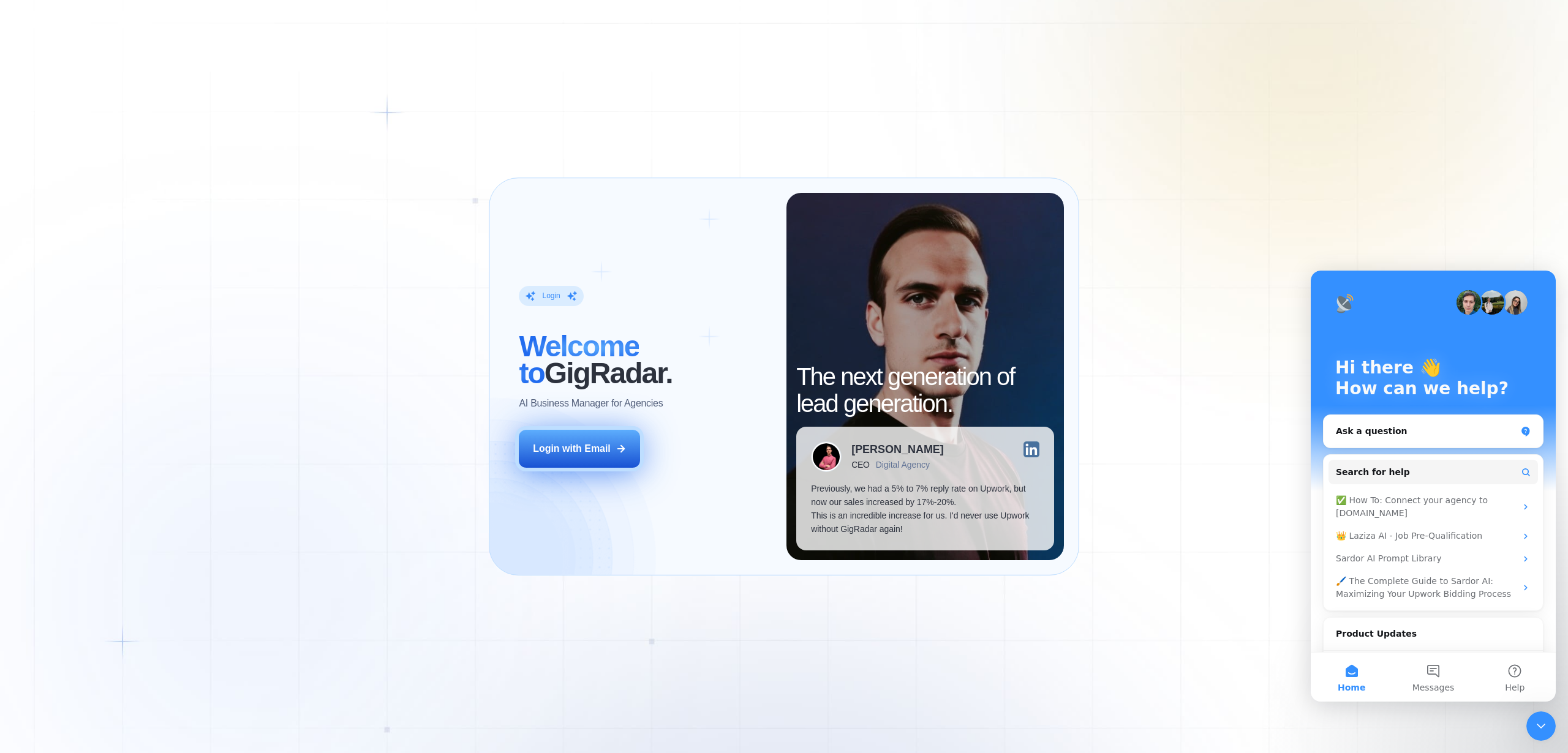
click at [583, 447] on div "Login with Email" at bounding box center [572, 448] width 78 height 13
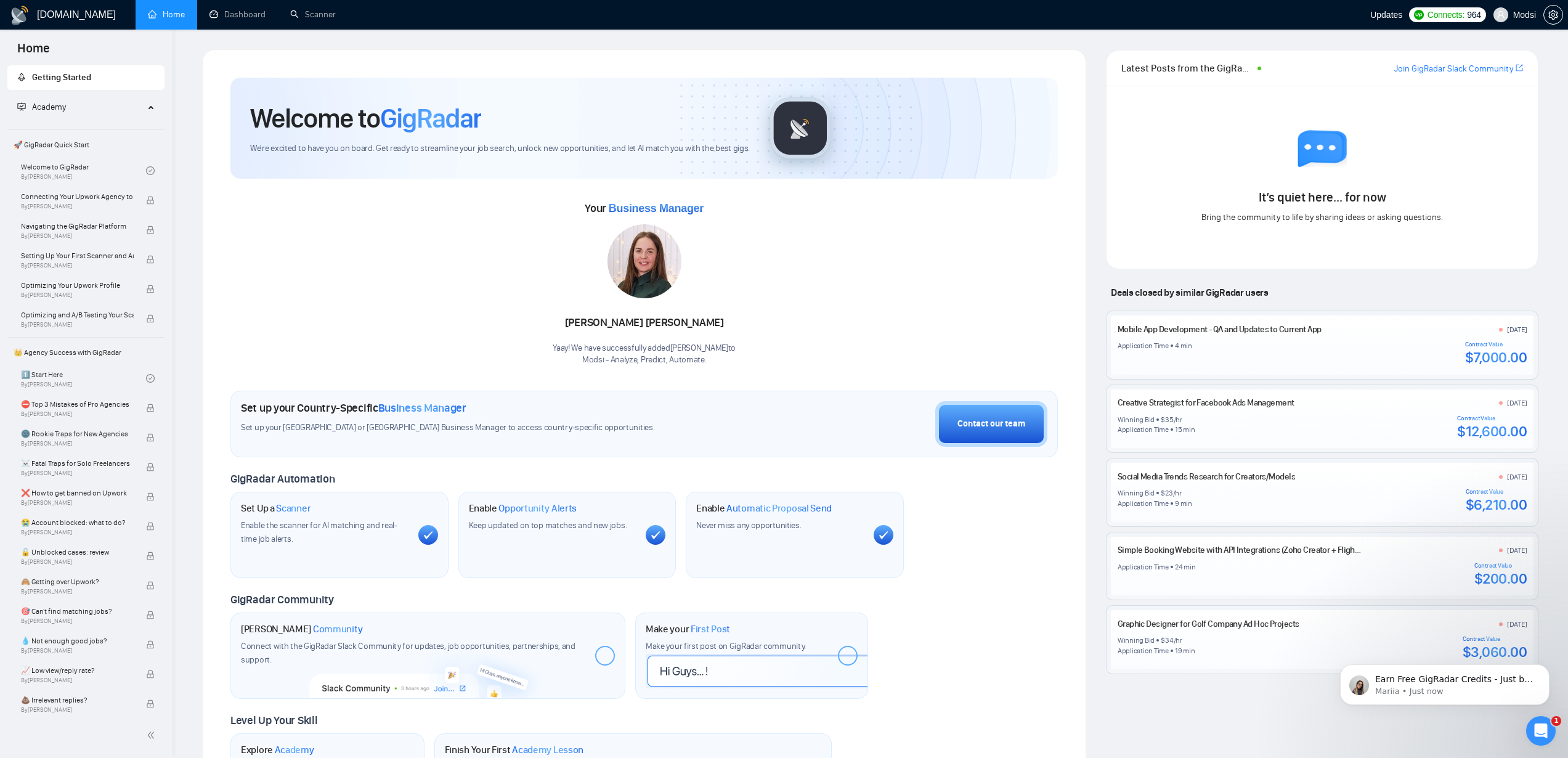
click at [822, 265] on div "Your Business Manager [PERSON_NAME] Yaay! We have successfully added [PERSON_NA…" at bounding box center [643, 282] width 827 height 168
click at [209, 17] on link "Dashboard" at bounding box center [237, 15] width 56 height 11
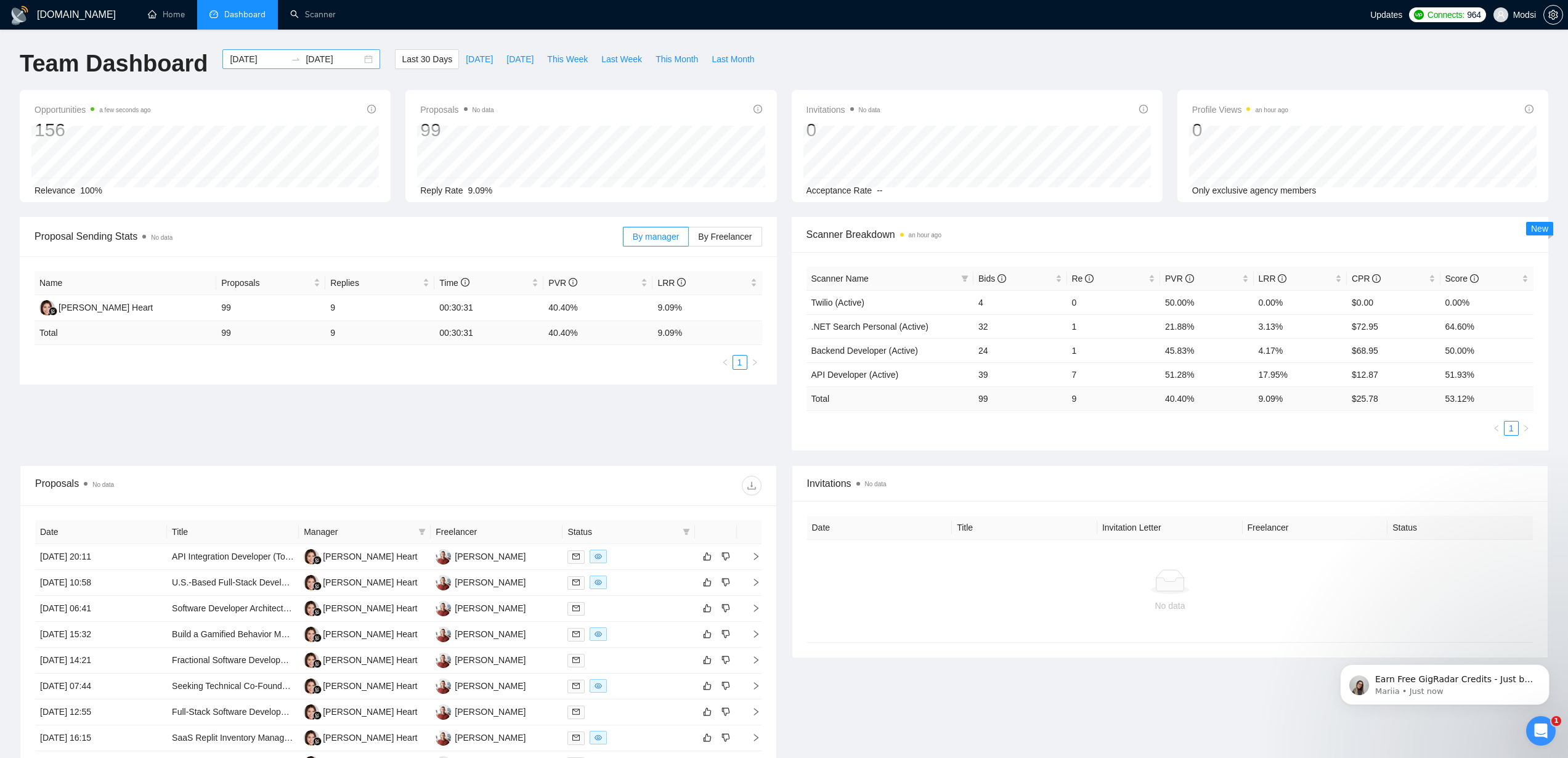
click at [229, 63] on input "2025-07-10" at bounding box center [258, 59] width 56 height 13
click at [229, 62] on input "2025-07-10" at bounding box center [258, 59] width 56 height 13
type input "2024-07-10"
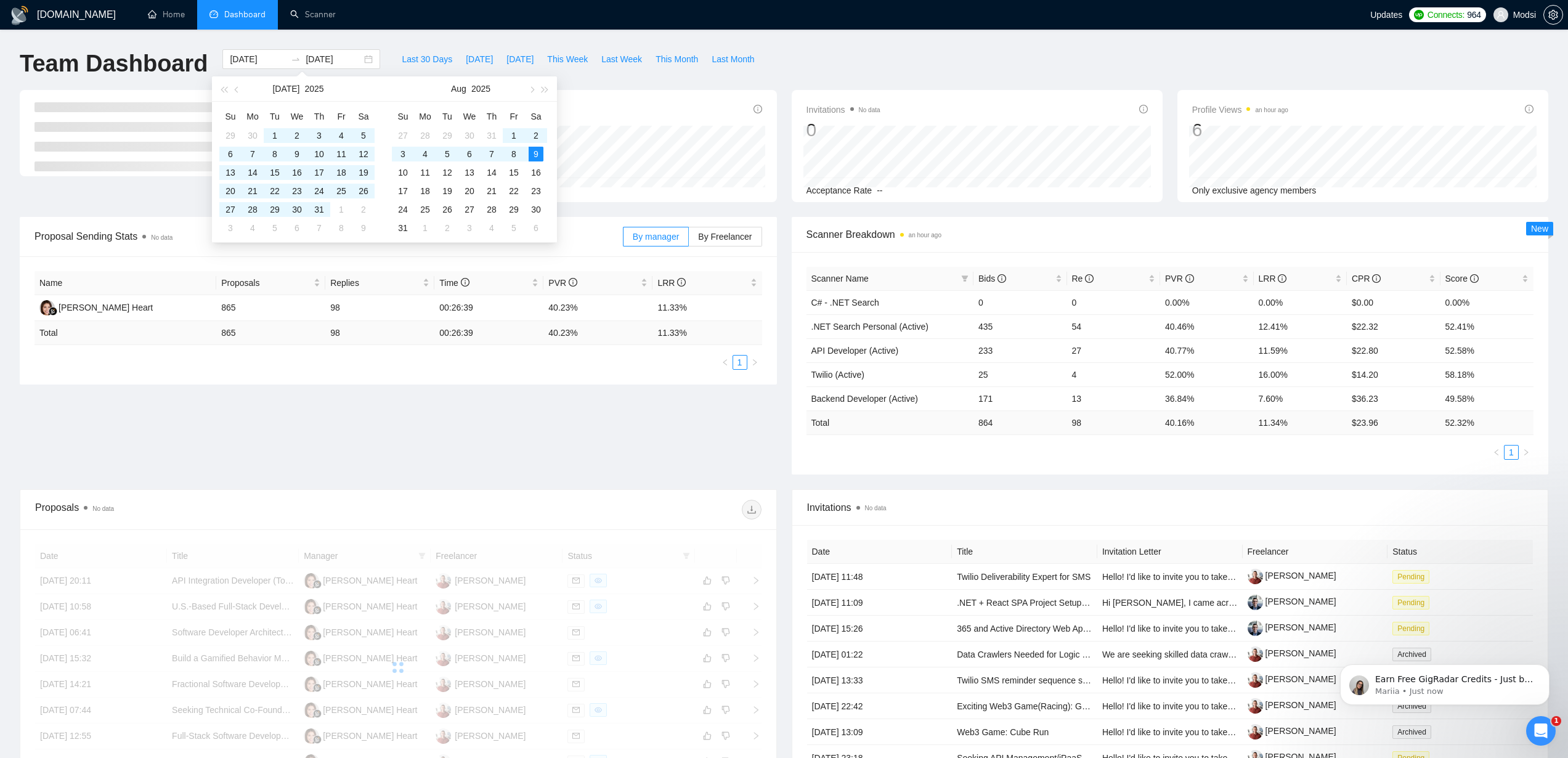
click at [850, 69] on div "Team Dashboard 2024-07-10 2025-08-09 Last 30 Days Today Yesterday This Week Las…" at bounding box center [784, 69] width 1543 height 40
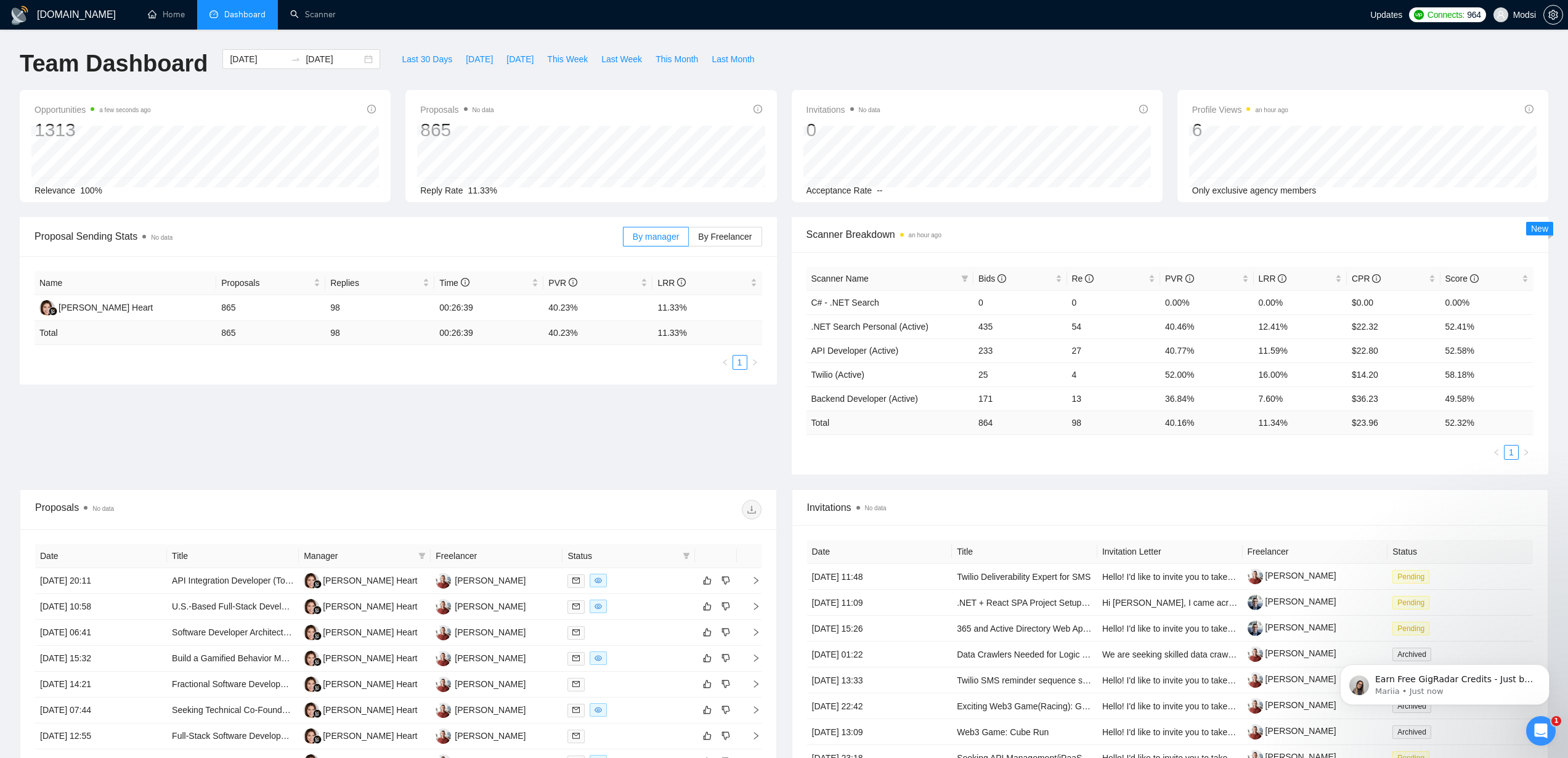
click at [589, 378] on div "Name Proposals Replies Time PVR LRR Karri Heart 865 98 00:26:39 40.23% 11.33% T…" at bounding box center [397, 321] width 757 height 128
click at [312, 228] on div "Proposal Sending Stats No data" at bounding box center [328, 237] width 588 height 35
click at [290, 28] on li "Scanner" at bounding box center [313, 15] width 70 height 30
click at [327, 19] on link "Scanner" at bounding box center [313, 15] width 46 height 11
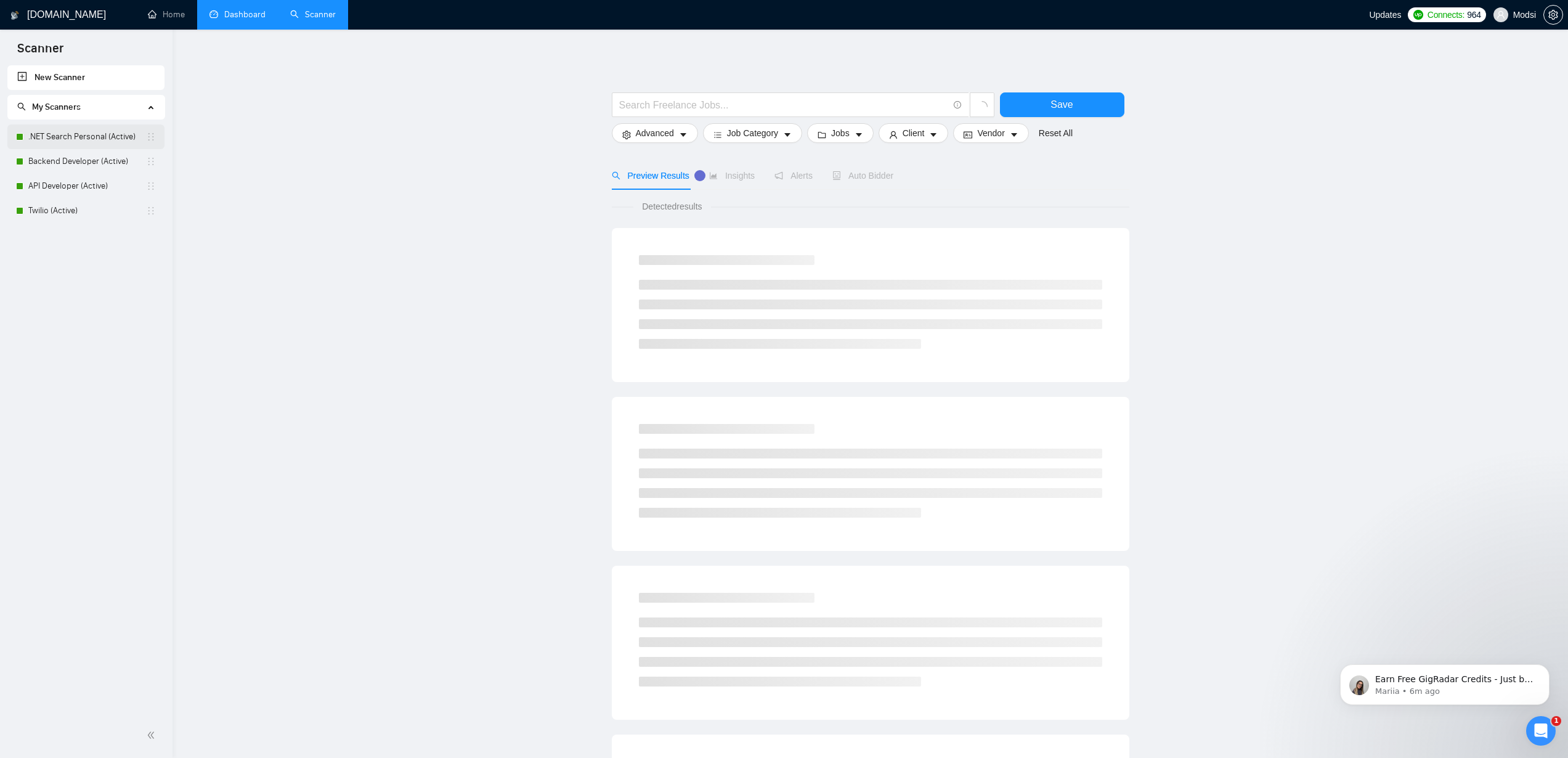
click at [100, 139] on link ".NET Search Personal (Active)" at bounding box center [87, 137] width 118 height 25
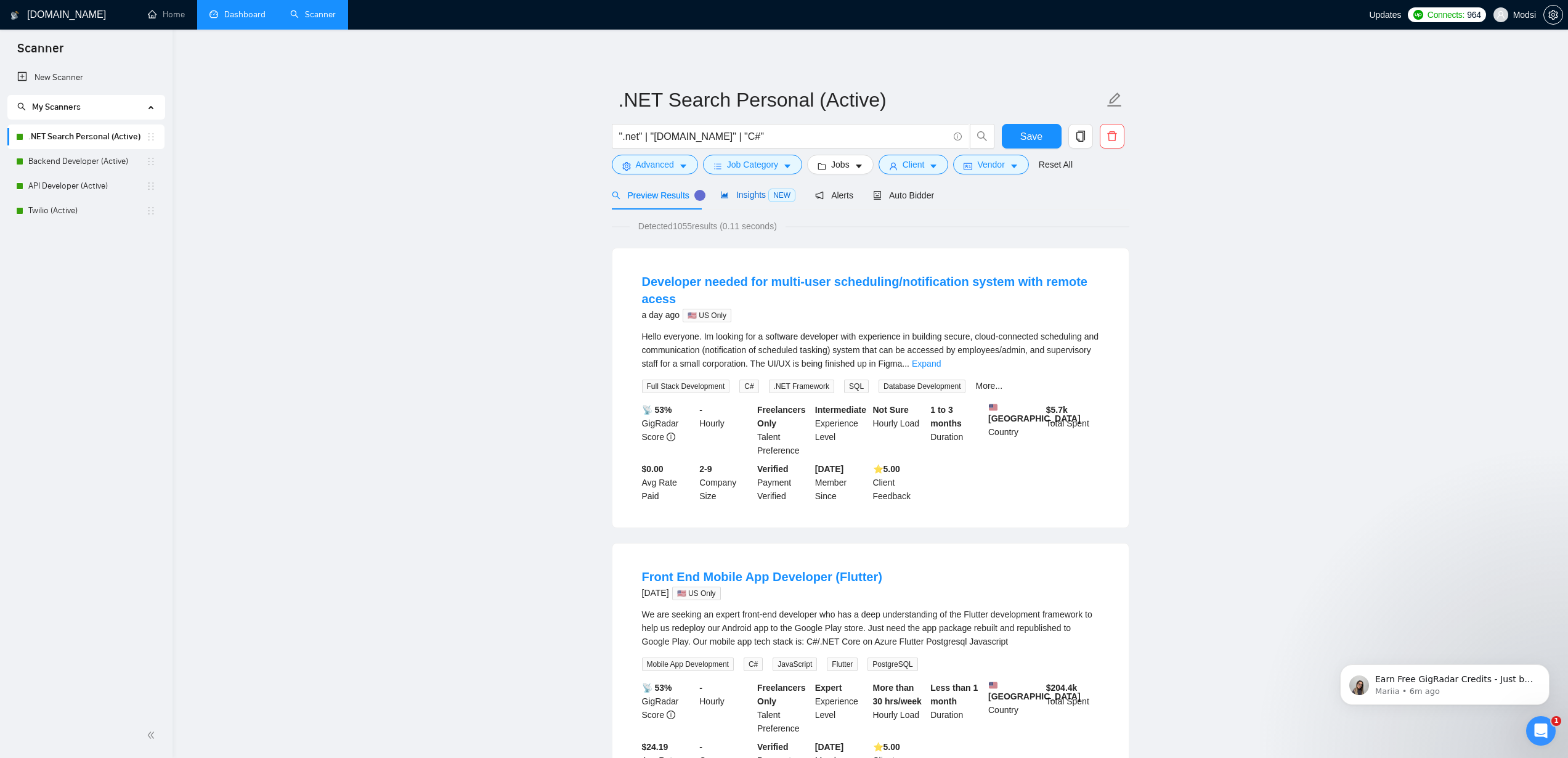
click at [757, 197] on span "Insights NEW" at bounding box center [758, 194] width 76 height 10
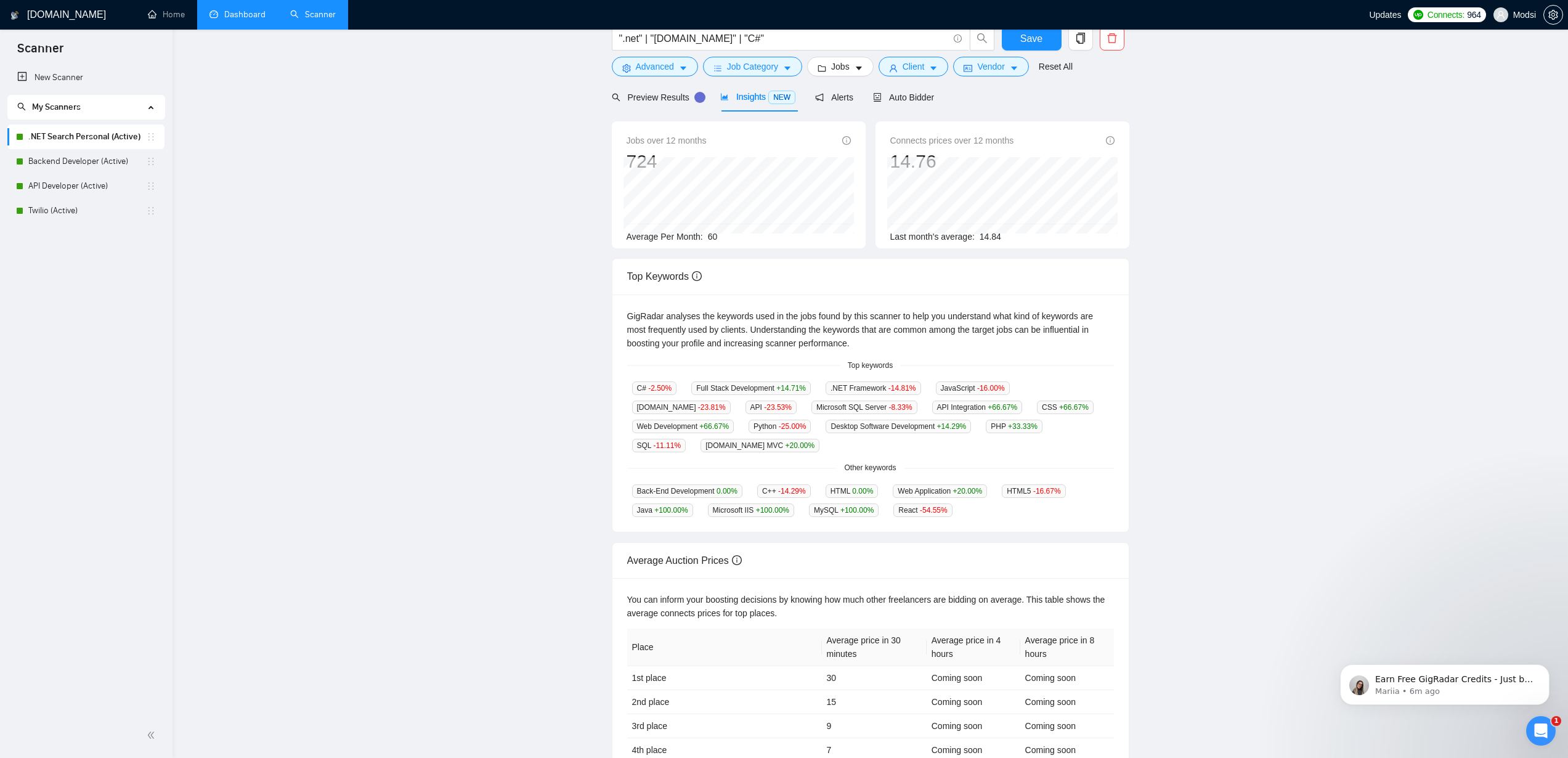
scroll to position [45, 0]
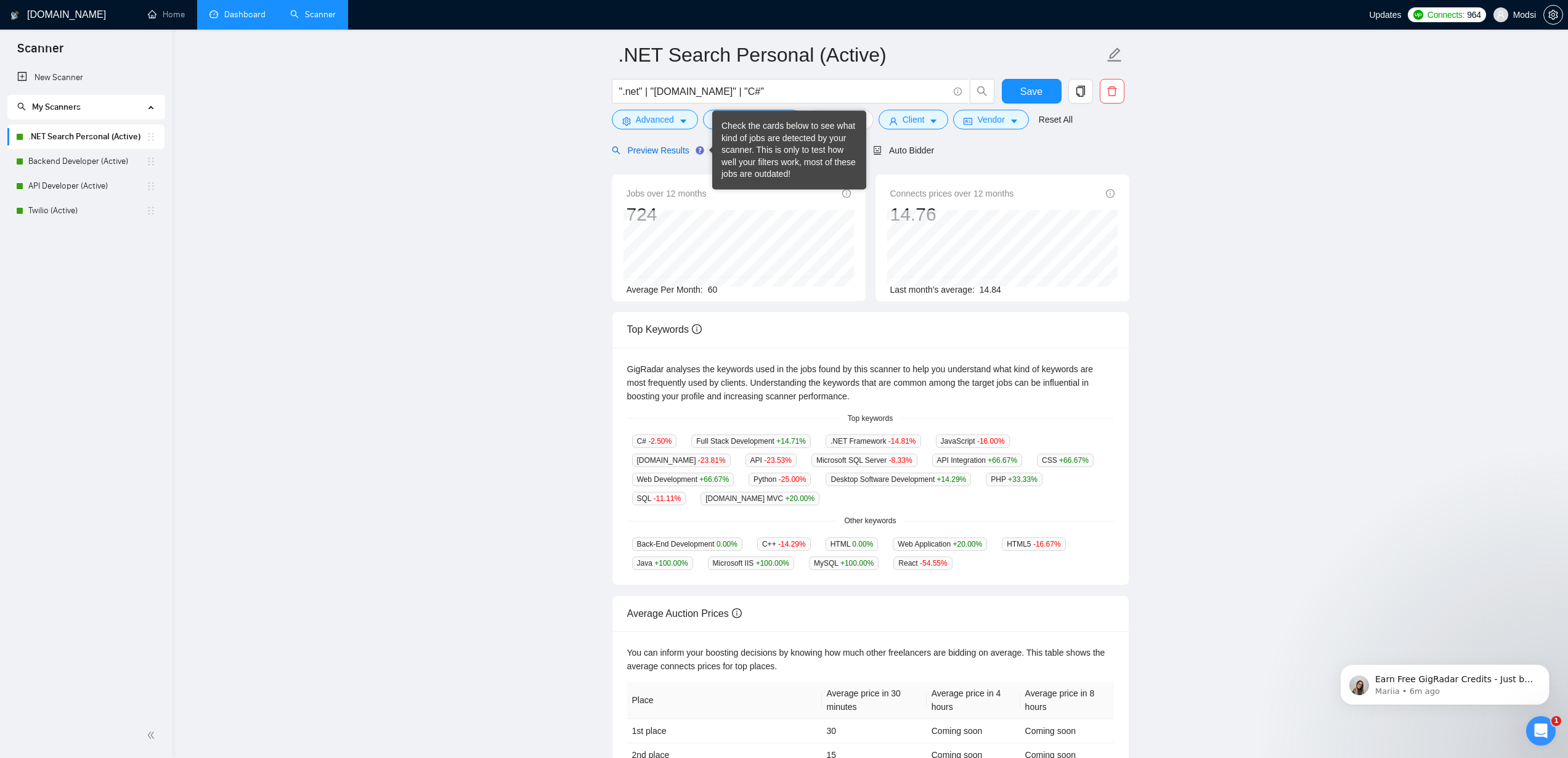
click at [657, 152] on span "Preview Results" at bounding box center [656, 149] width 89 height 10
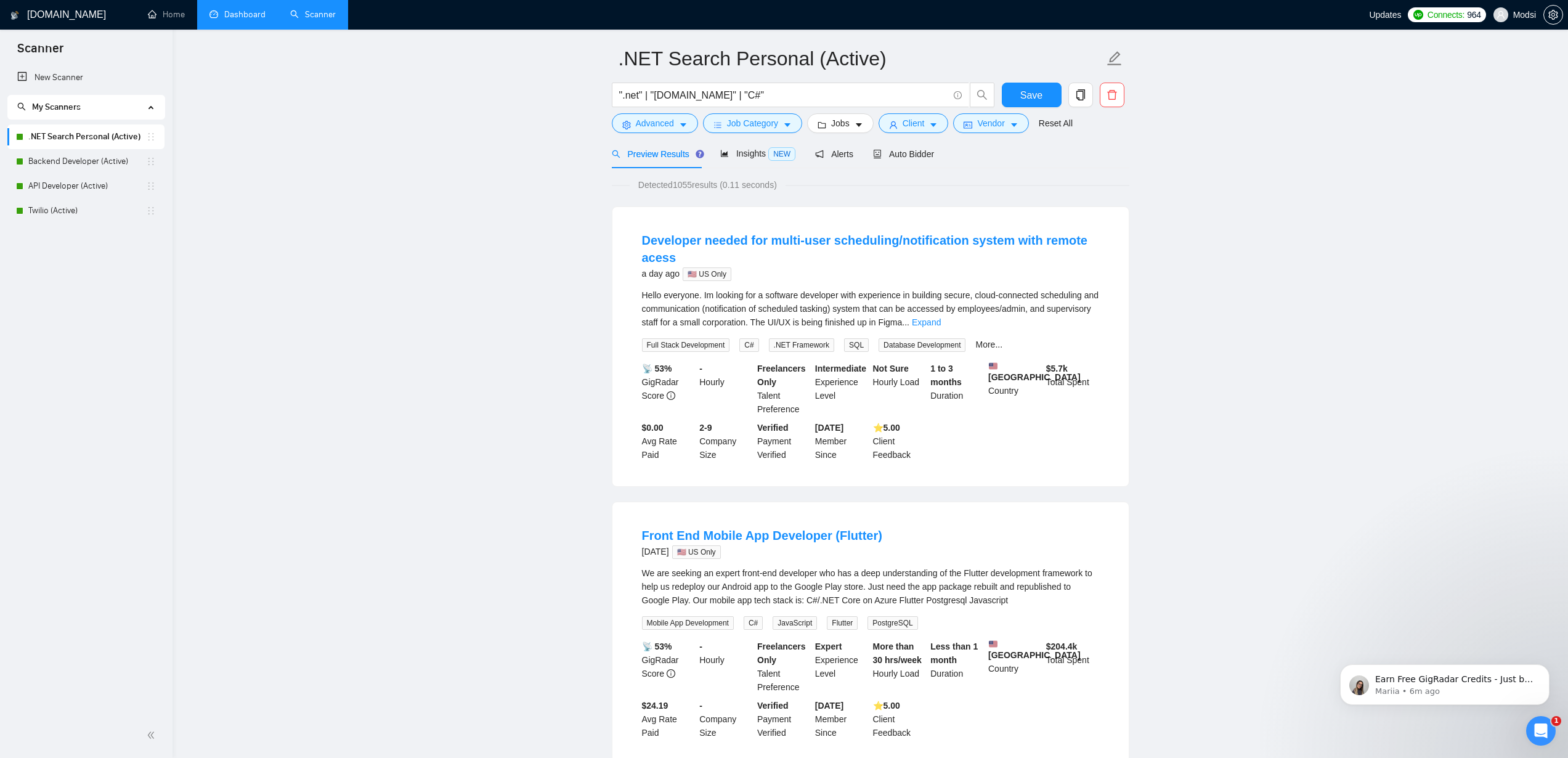
scroll to position [12, 0]
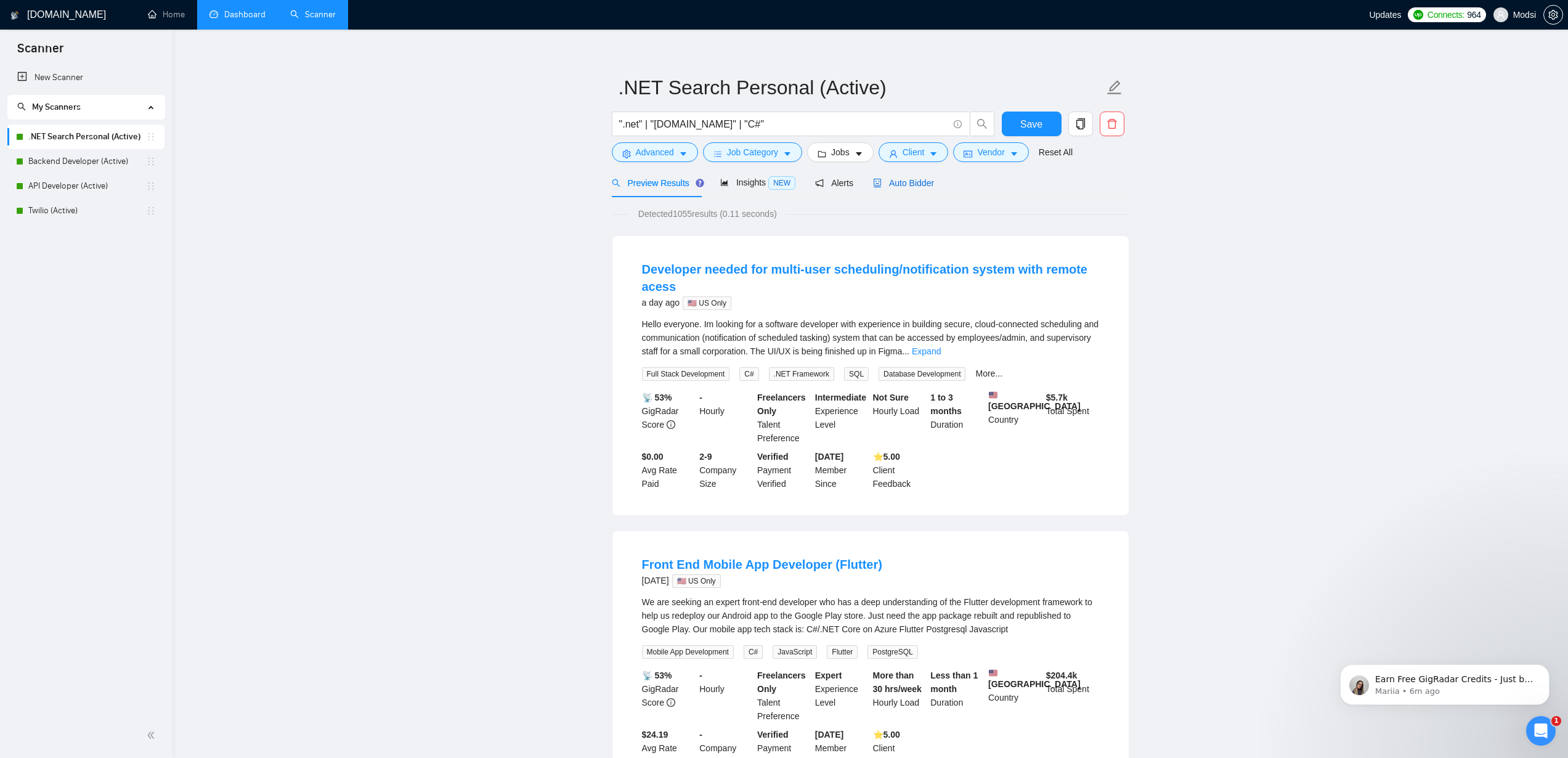
click at [923, 185] on span "Auto Bidder" at bounding box center [903, 183] width 61 height 10
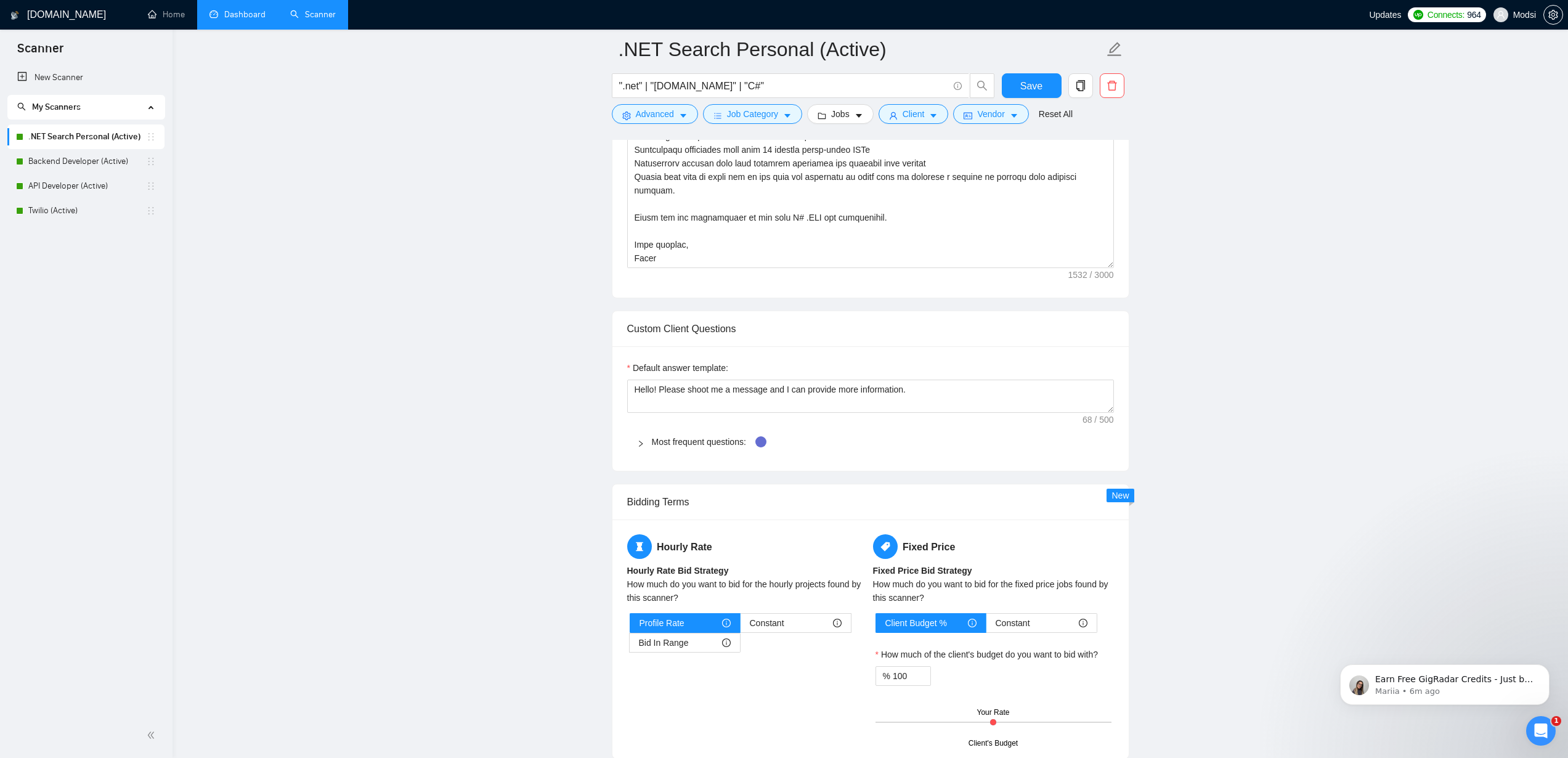
scroll to position [1160, 0]
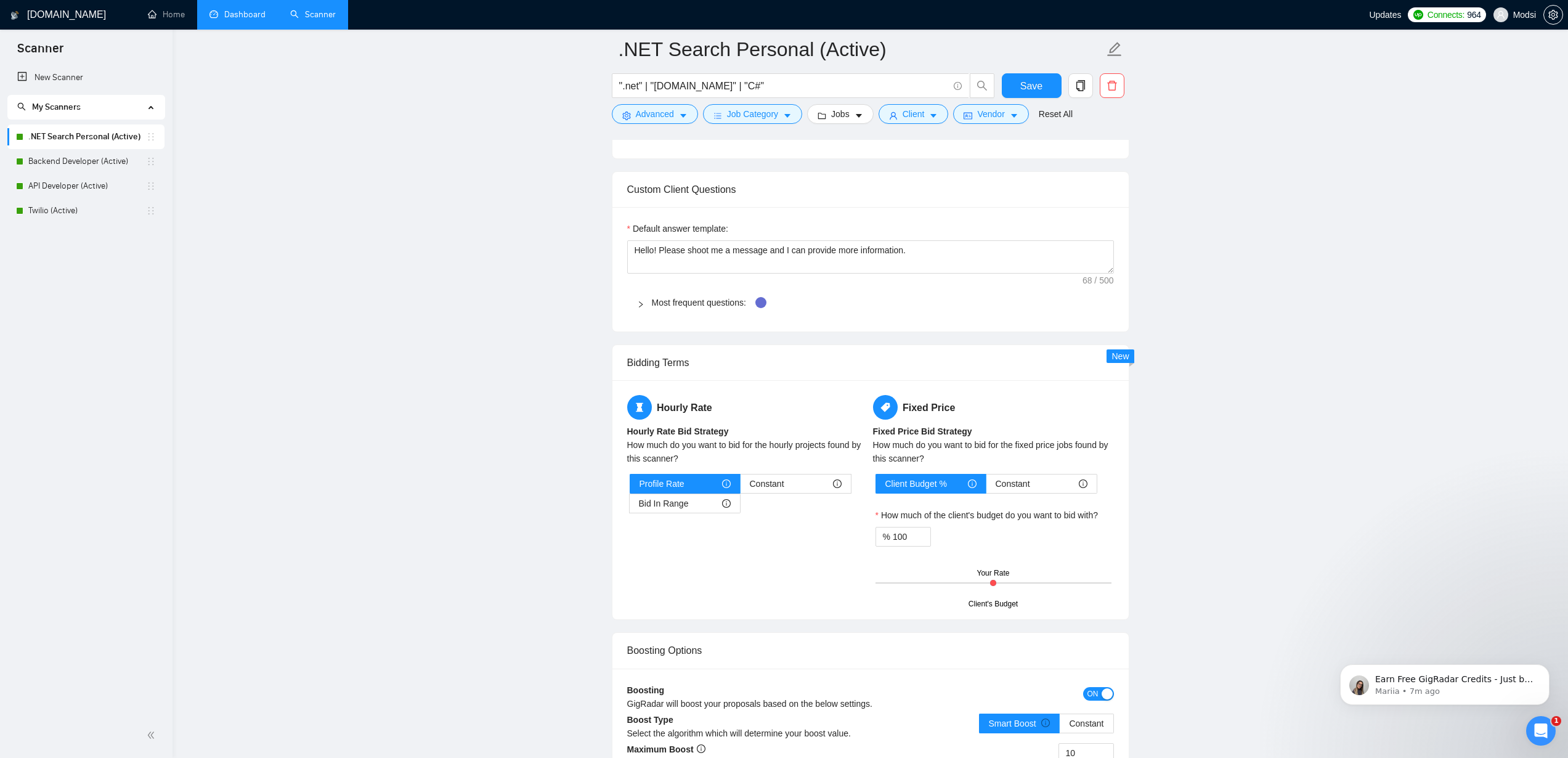
click at [539, 238] on main ".NET Search Personal (Active) ".net" | "ASP.NET" | "C#" Save Advanced Job Categ…" at bounding box center [870, 468] width 1356 height 3158
click at [1393, 130] on main ".NET Search Personal (Active) ".net" | "ASP.NET" | "C#" Save Advanced Job Categ…" at bounding box center [870, 468] width 1356 height 3158
